Goal: Task Accomplishment & Management: Manage account settings

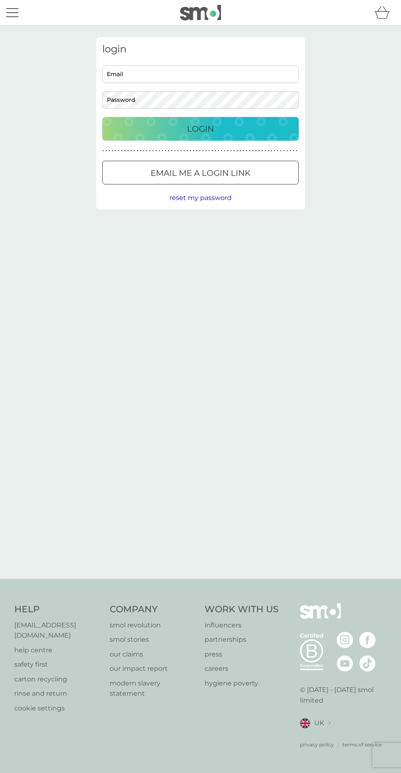
click at [229, 71] on input "Email" at bounding box center [200, 74] width 196 height 18
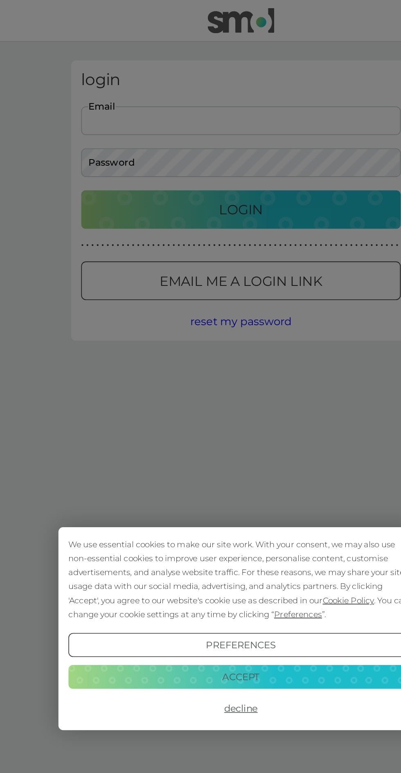
type input "jess.parr9891@gmail.com"
click at [249, 413] on button "Accept" at bounding box center [200, 415] width 212 height 15
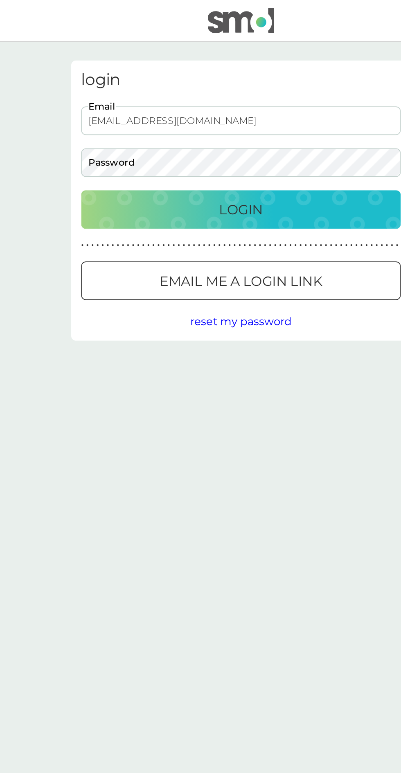
click at [249, 169] on p "Email me a login link" at bounding box center [200, 172] width 100 height 13
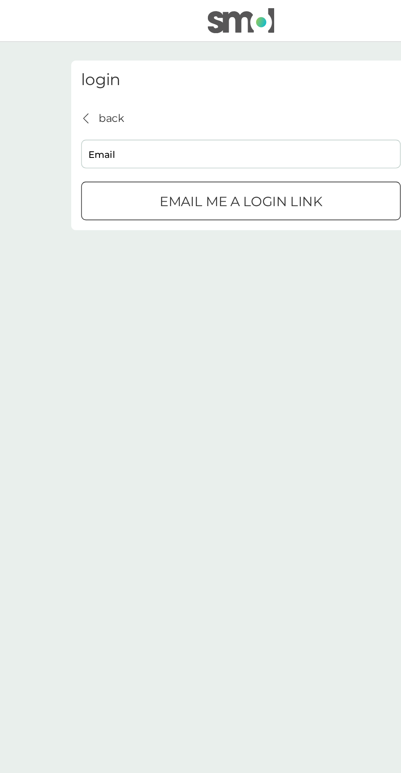
click at [200, 96] on input "Email" at bounding box center [200, 95] width 196 height 18
type input "jess.parr9891@gmail.com"
click at [228, 112] on button "Email me a login link" at bounding box center [200, 124] width 196 height 24
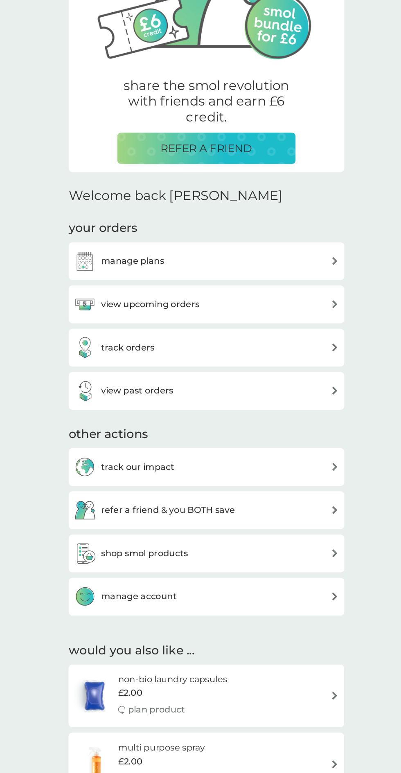
click at [275, 305] on div "manage plans" at bounding box center [200, 307] width 200 height 16
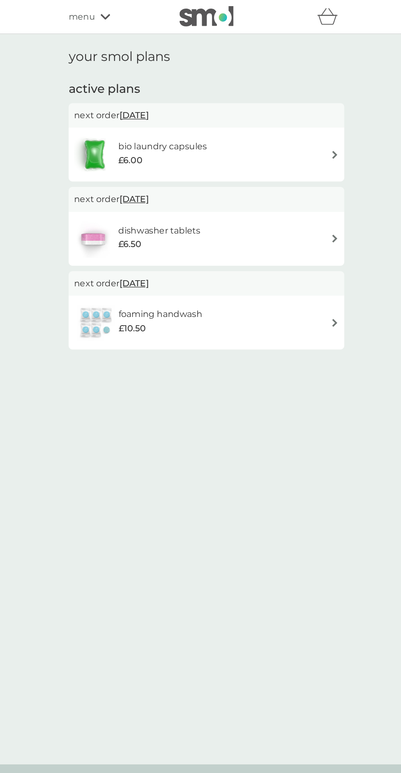
click at [297, 117] on img at bounding box center [297, 117] width 6 height 6
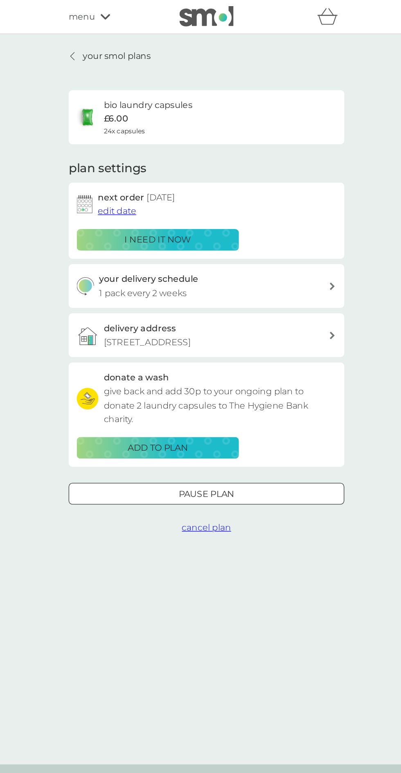
click at [202, 399] on span "cancel plan" at bounding box center [200, 399] width 37 height 8
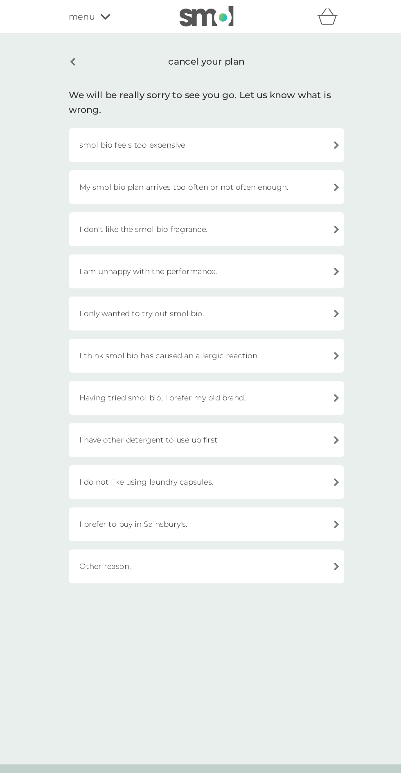
click at [136, 233] on div "I only wanted to try out smol bio." at bounding box center [200, 237] width 208 height 26
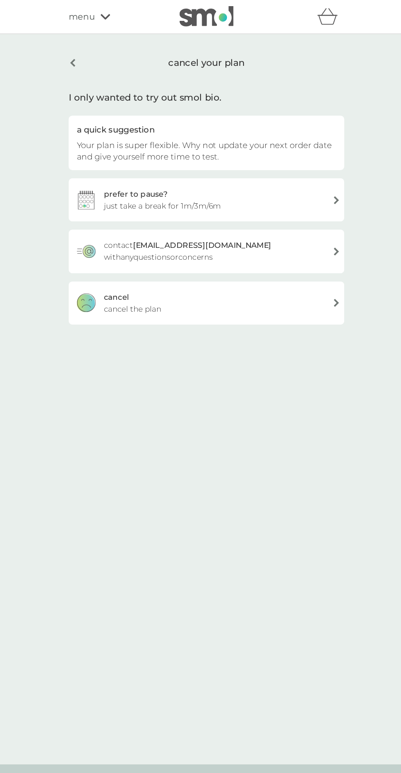
click at [133, 225] on div "cancel" at bounding box center [132, 224] width 19 height 9
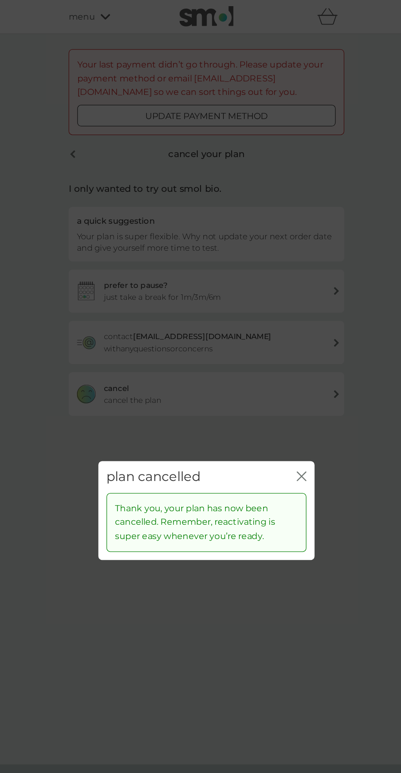
click at [270, 361] on icon "close" at bounding box center [272, 360] width 7 height 7
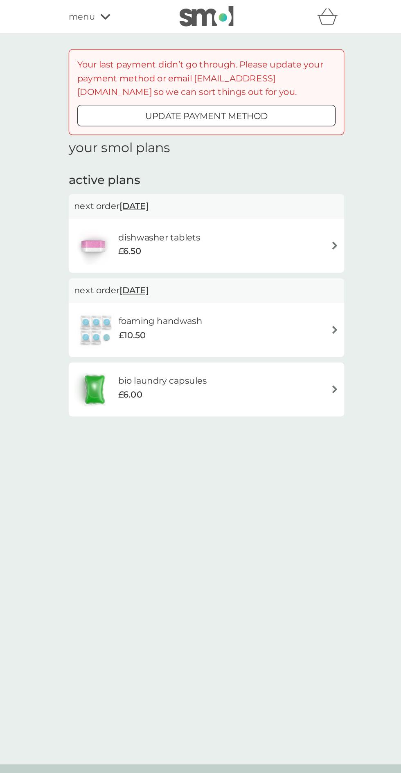
click at [208, 293] on div "bio laundry capsules £6.00" at bounding box center [171, 294] width 75 height 23
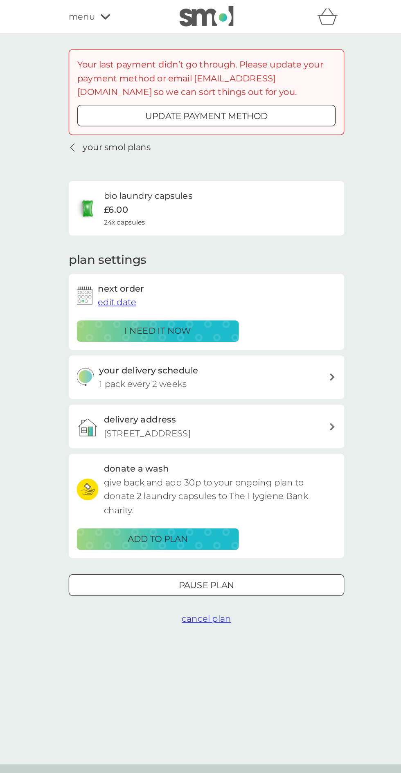
click at [127, 229] on span "edit date" at bounding box center [132, 229] width 29 height 8
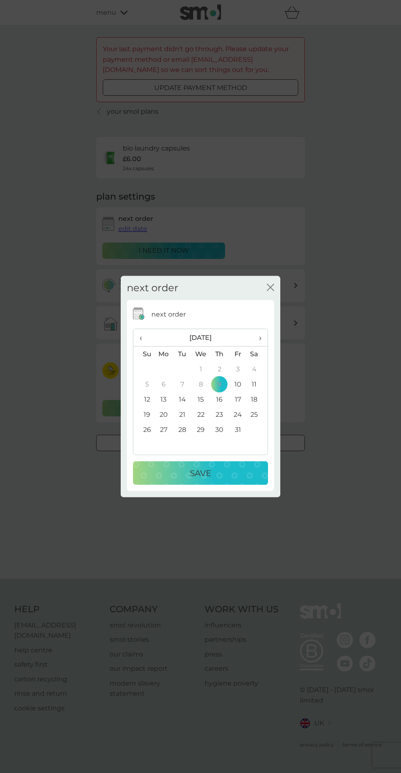
click at [256, 338] on span "›" at bounding box center [257, 337] width 8 height 17
click at [257, 338] on span "›" at bounding box center [257, 337] width 8 height 17
click at [253, 340] on span "›" at bounding box center [257, 337] width 8 height 17
click at [257, 338] on span "›" at bounding box center [257, 337] width 8 height 17
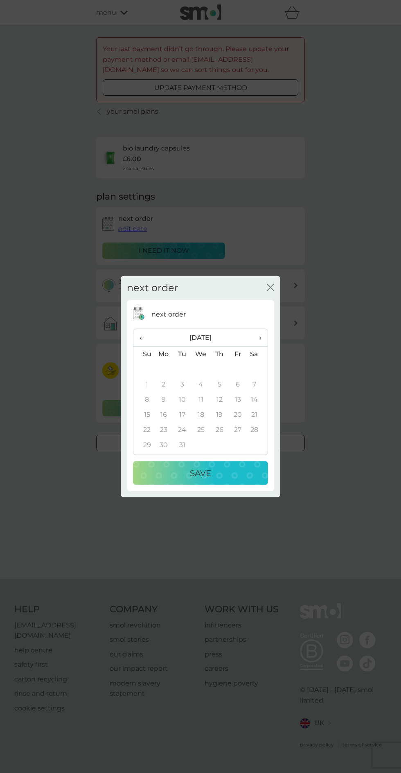
click at [270, 289] on icon "close" at bounding box center [270, 287] width 7 height 7
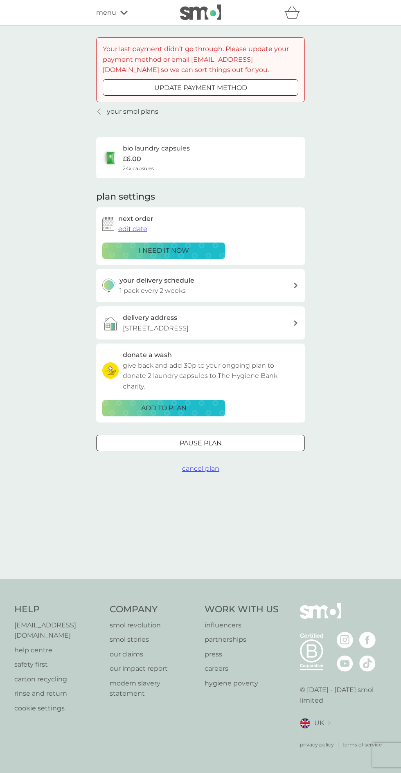
click at [106, 13] on span "menu" at bounding box center [106, 12] width 20 height 11
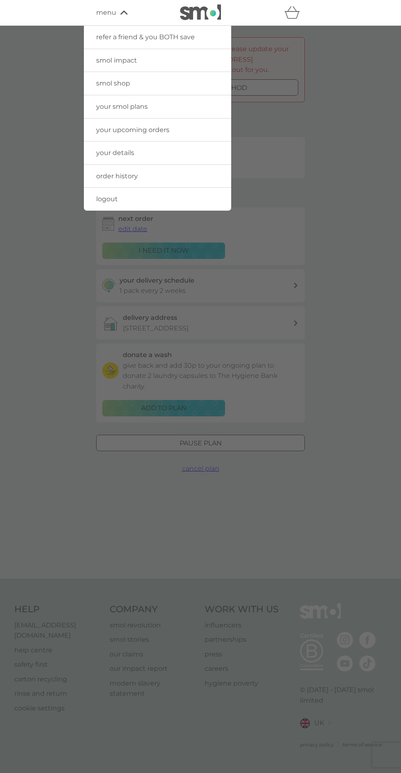
click at [27, 165] on div at bounding box center [200, 412] width 401 height 773
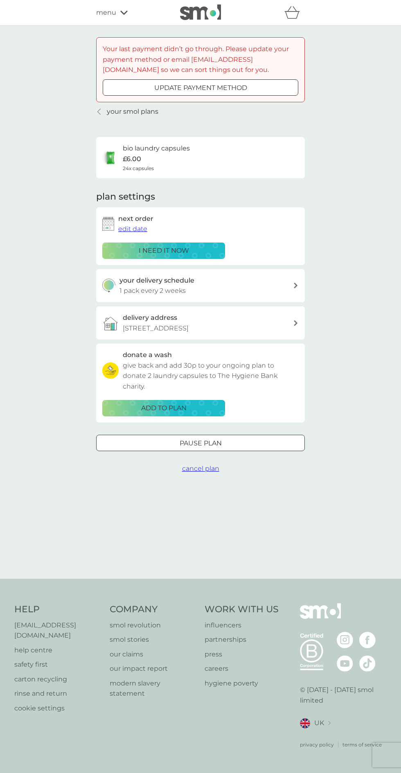
click at [112, 109] on p "your smol plans" at bounding box center [133, 111] width 52 height 11
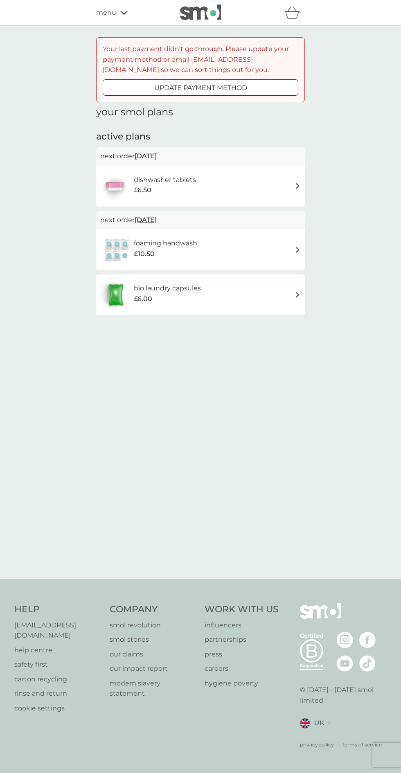
click at [199, 16] on img at bounding box center [200, 12] width 41 height 16
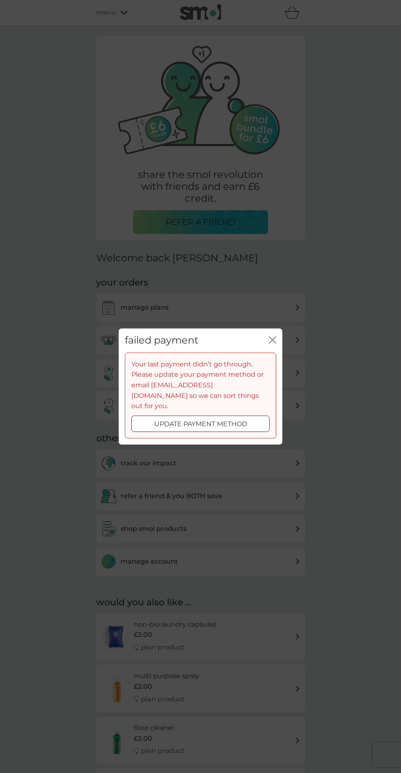
click at [273, 343] on icon "close" at bounding box center [273, 339] width 3 height 7
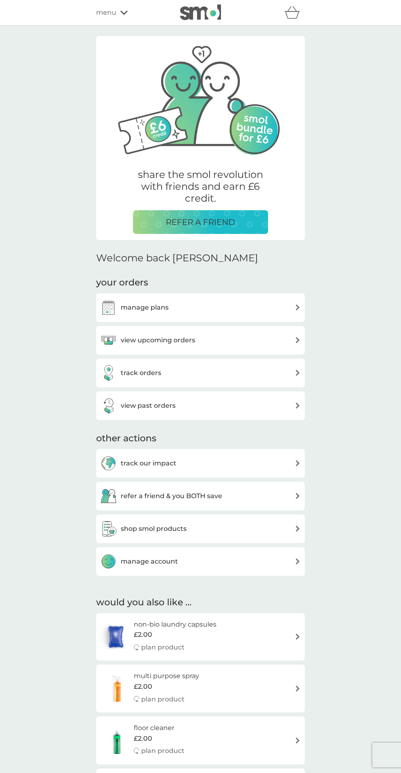
click at [133, 307] on h3 "manage plans" at bounding box center [145, 307] width 48 height 11
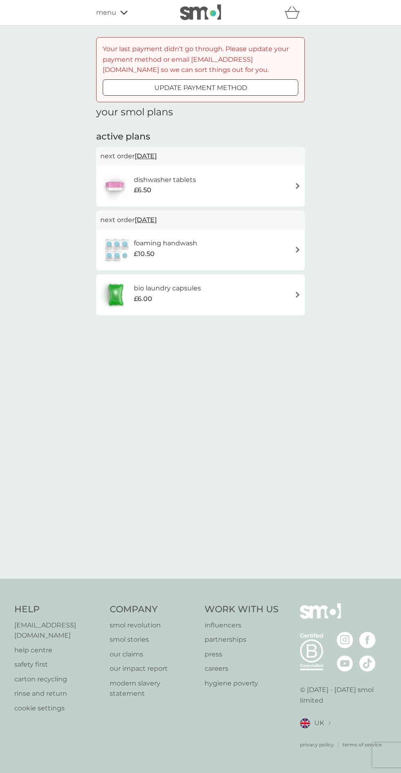
click at [234, 192] on div "dishwasher tablets £6.50" at bounding box center [200, 186] width 200 height 29
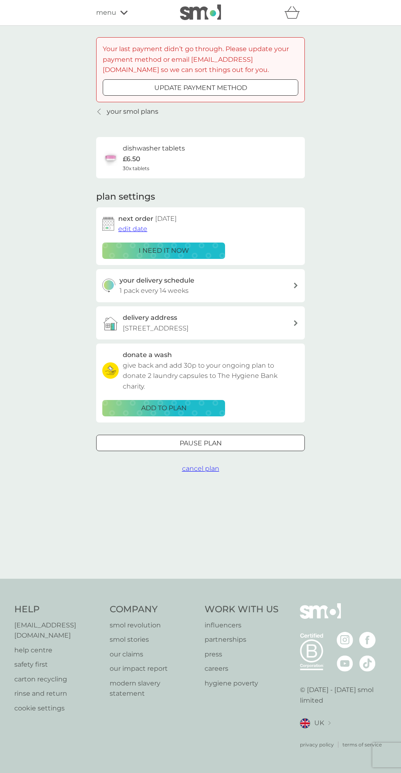
click at [197, 469] on span "cancel plan" at bounding box center [200, 468] width 37 height 8
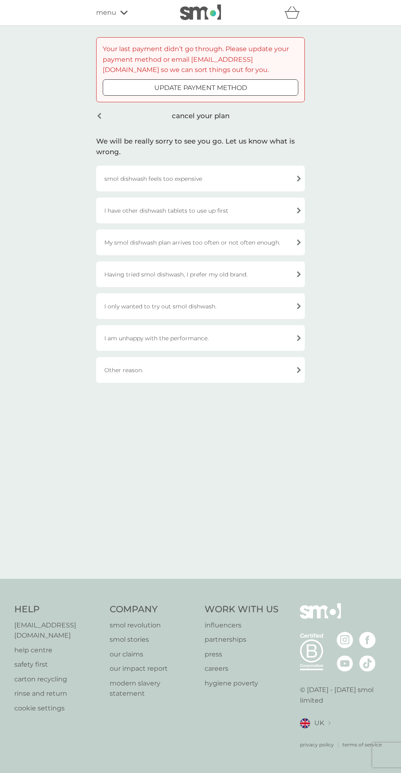
click at [137, 306] on div "I only wanted to try out smol dishwash." at bounding box center [200, 306] width 208 height 26
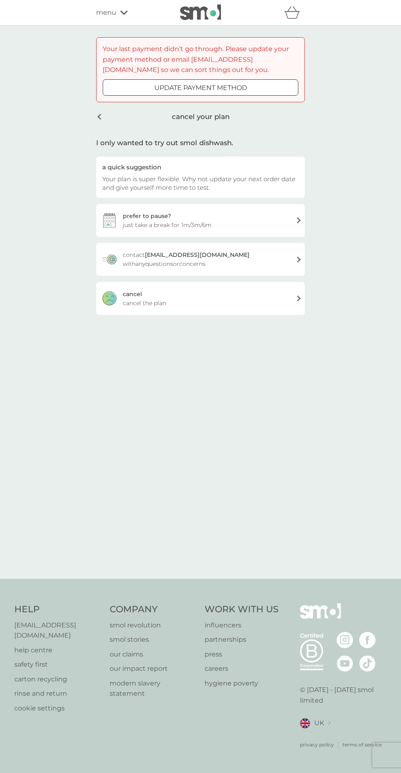
click at [128, 301] on span "cancel the plan" at bounding box center [144, 302] width 43 height 9
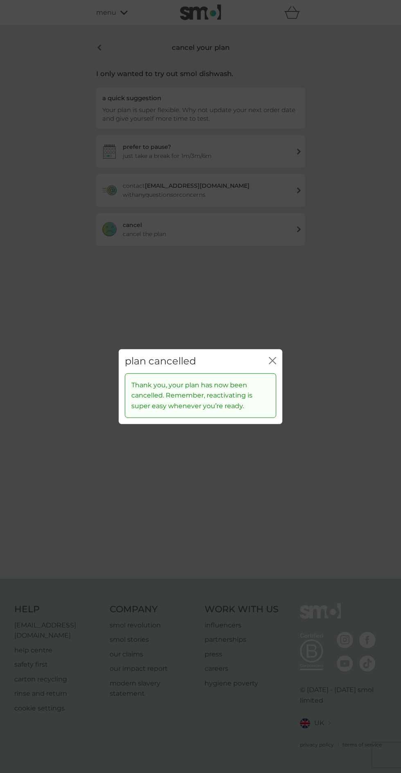
click at [270, 361] on icon "close" at bounding box center [272, 360] width 7 height 7
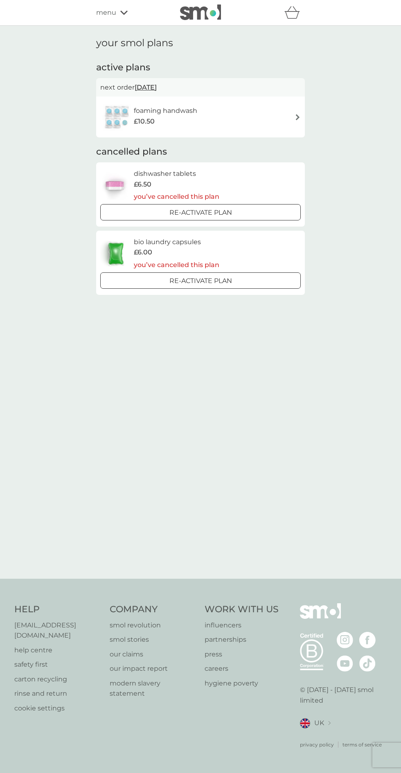
click at [267, 119] on div "foaming handwash £10.50" at bounding box center [200, 117] width 200 height 29
